Goal: Task Accomplishment & Management: Use online tool/utility

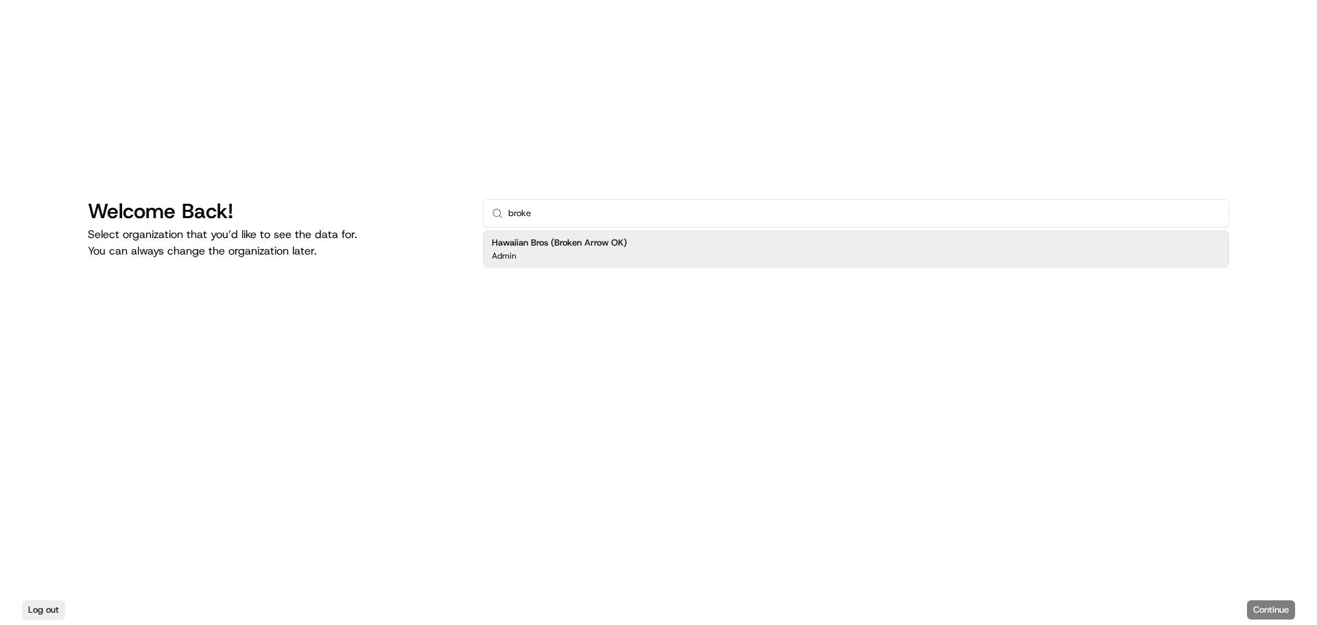
type input "broke"
click at [548, 254] on div "Admin" at bounding box center [559, 255] width 135 height 11
click at [1252, 605] on button "Continue" at bounding box center [1271, 609] width 48 height 19
